Goal: Find specific page/section: Find specific page/section

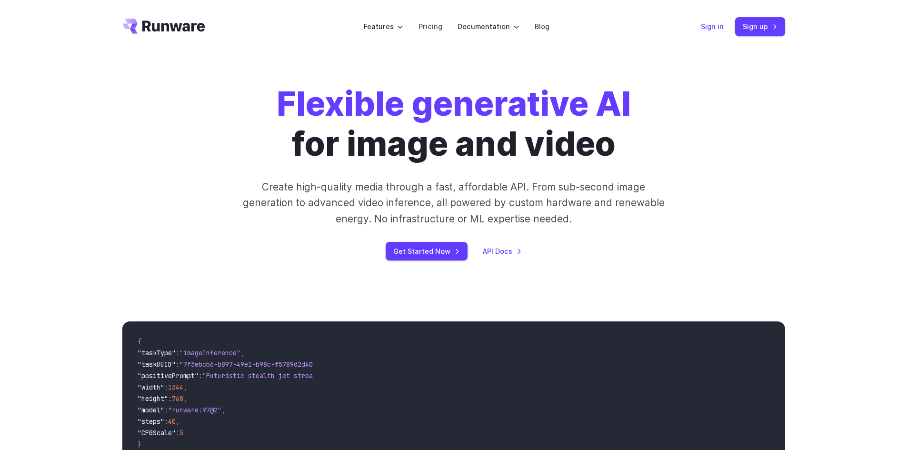
click at [720, 25] on link "Sign in" at bounding box center [712, 26] width 23 height 11
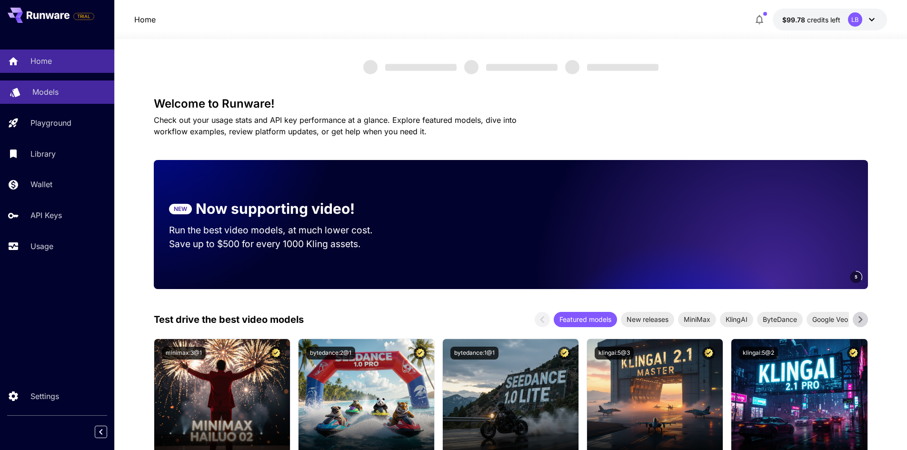
click at [70, 88] on div "Models" at bounding box center [69, 91] width 74 height 11
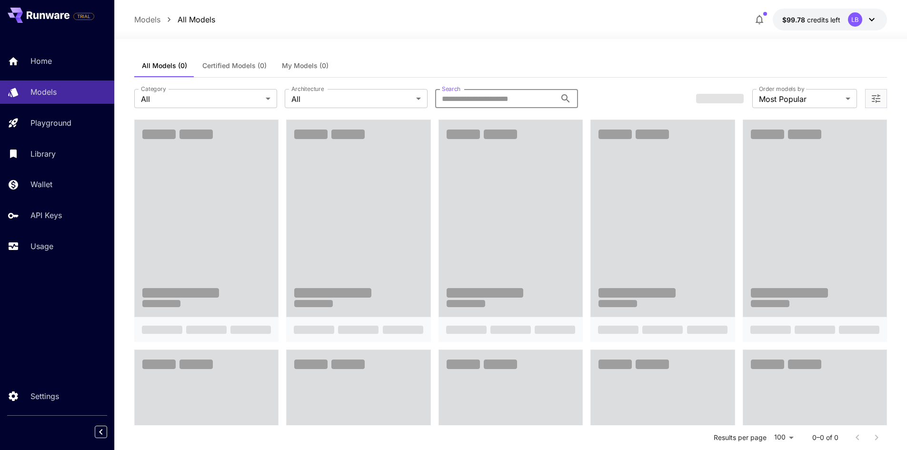
click at [461, 98] on input "Search" at bounding box center [495, 98] width 121 height 19
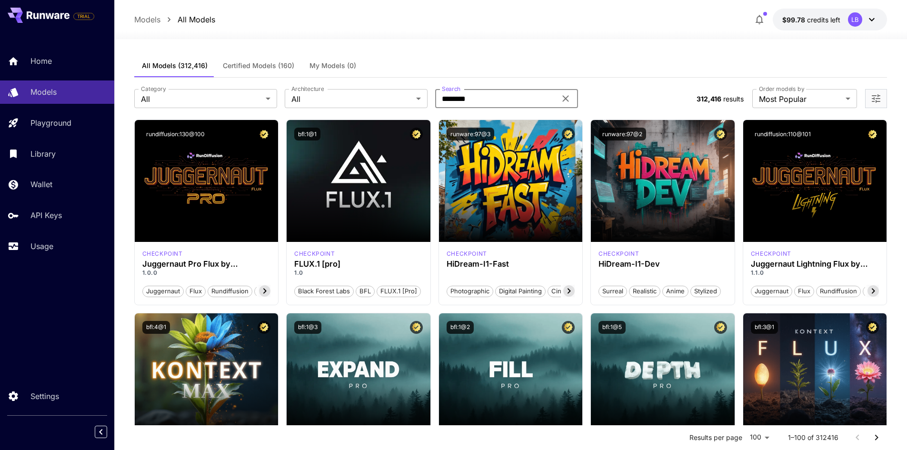
type input "********"
